Goal: Task Accomplishment & Management: Manage account settings

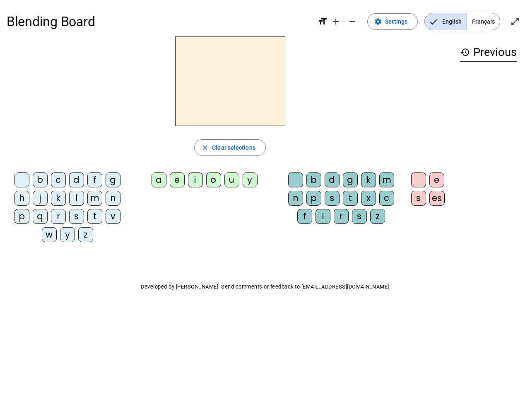
click at [336, 22] on mat-icon "add" at bounding box center [336, 22] width 10 height 10
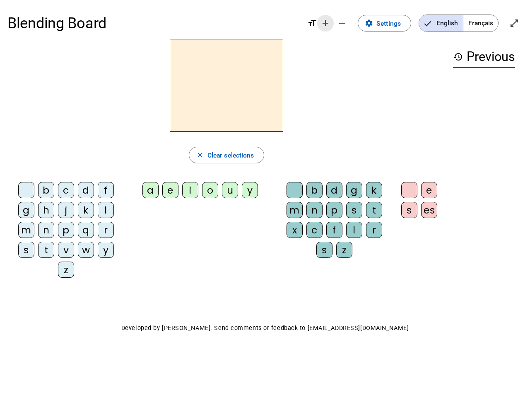
click at [353, 22] on div "Blending Board format_size add remove settings Settings English Français open_i…" at bounding box center [264, 22] width 515 height 31
click at [393, 22] on span "Settings" at bounding box center [389, 23] width 24 height 11
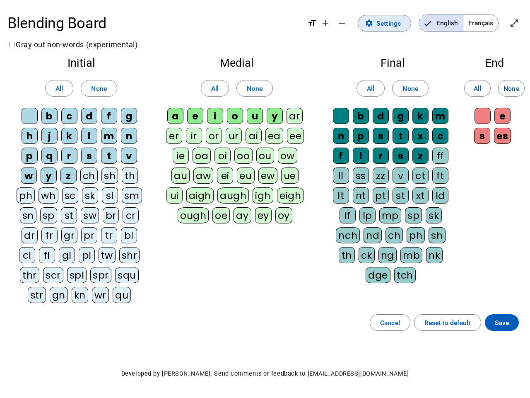
click at [446, 22] on span "English" at bounding box center [441, 23] width 44 height 17
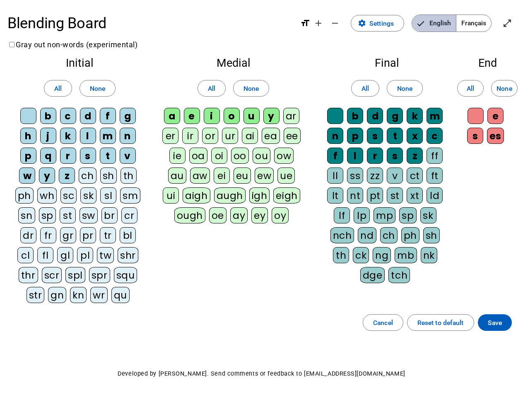
click at [446, 22] on span "English" at bounding box center [434, 23] width 44 height 17
click at [484, 22] on span "Français" at bounding box center [474, 23] width 35 height 17
click at [484, 22] on span "Français" at bounding box center [467, 23] width 47 height 17
click at [515, 22] on span "Enter full screen" at bounding box center [508, 23] width 20 height 20
click at [230, 148] on letter-bubble "oi" at bounding box center [221, 158] width 20 height 20
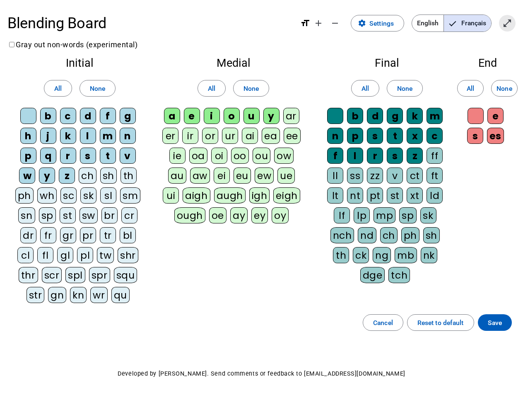
click at [24, 181] on div "w" at bounding box center [27, 175] width 16 height 16
